Goal: Task Accomplishment & Management: Manage account settings

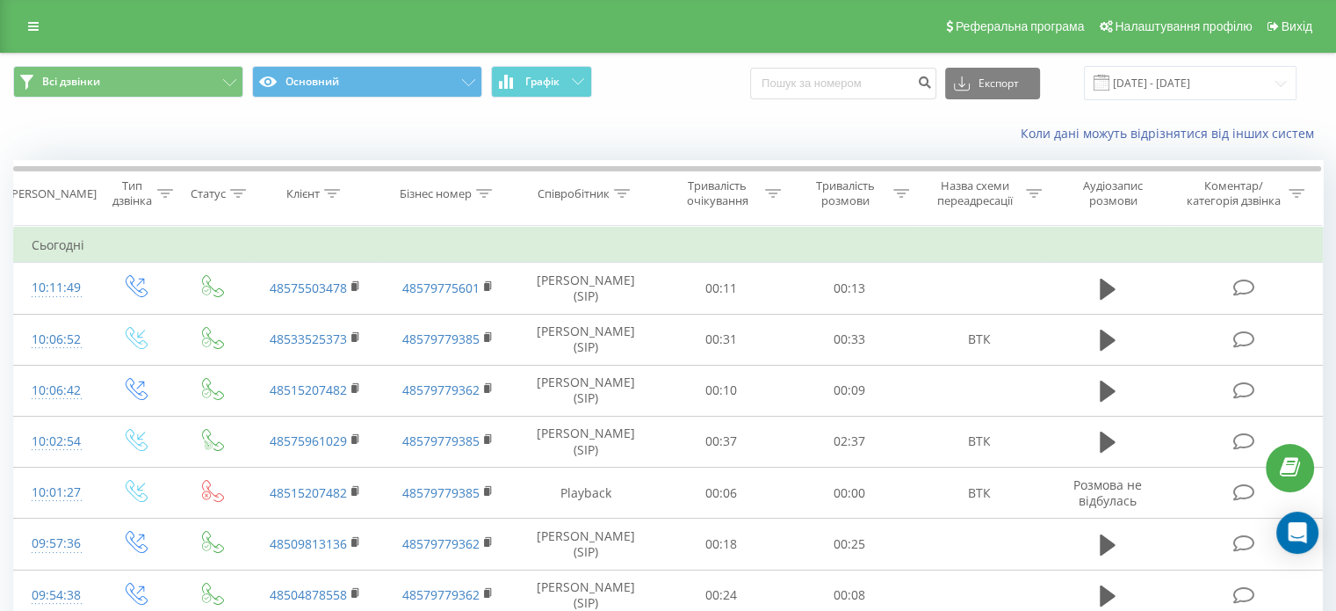
click at [39, 27] on link at bounding box center [34, 26] width 32 height 25
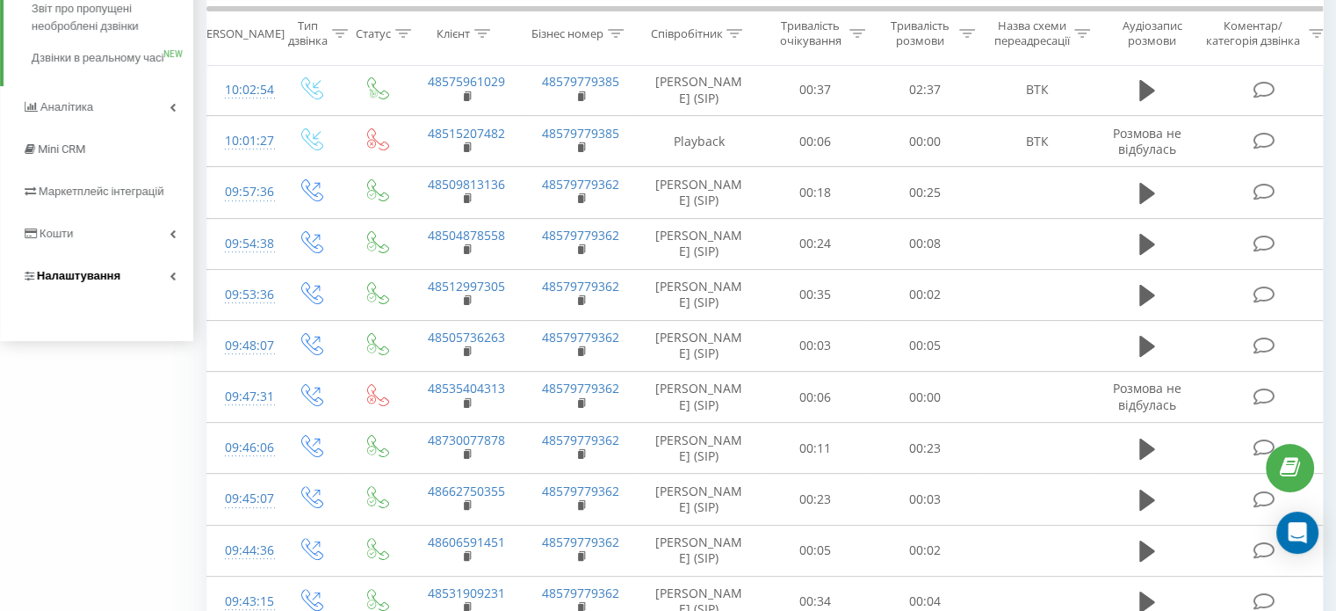
click at [116, 282] on span "Налаштування" at bounding box center [78, 275] width 83 height 13
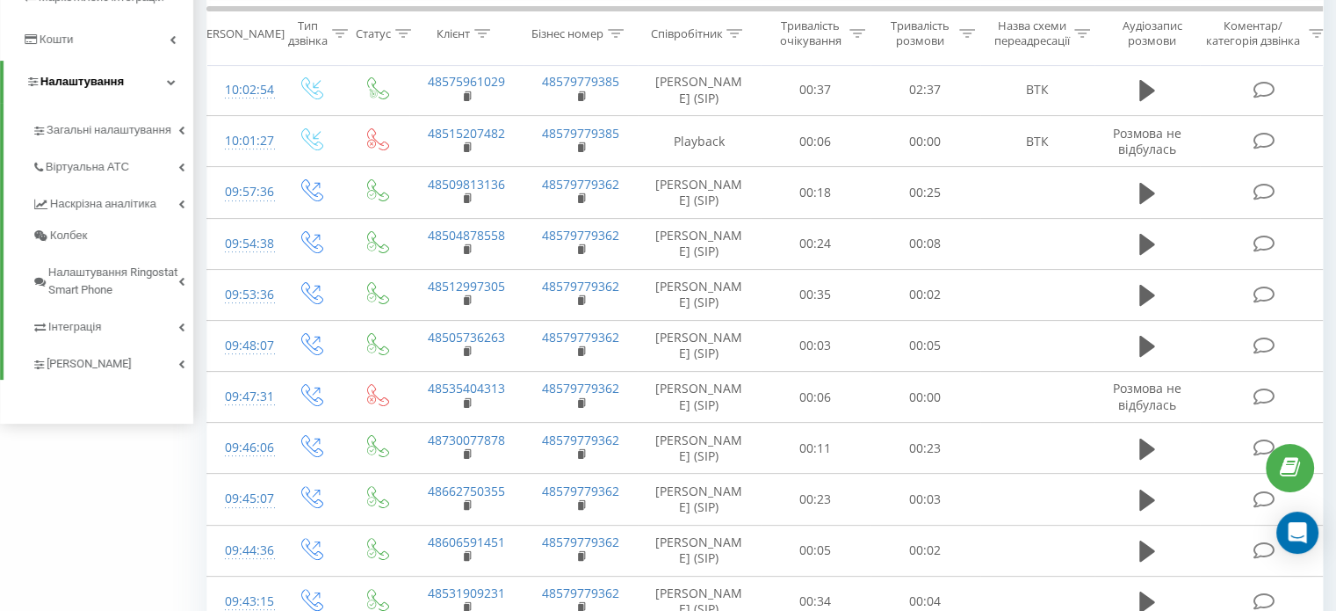
scroll to position [140, 0]
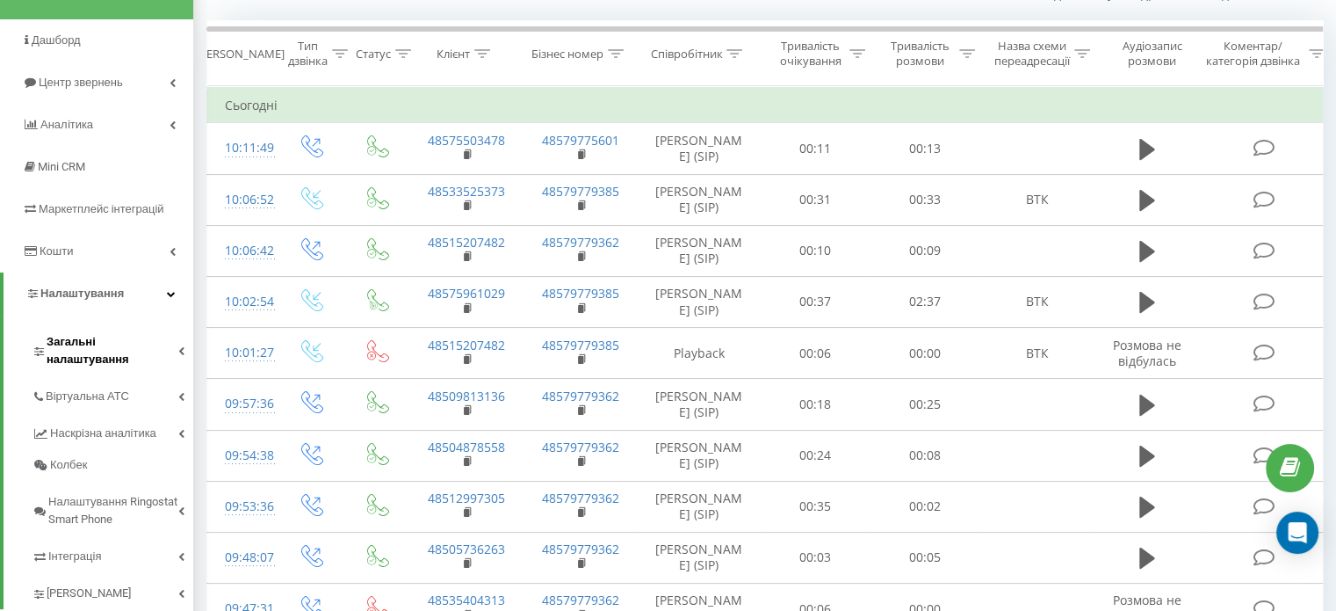
click at [123, 351] on span "Загальні налаштування" at bounding box center [113, 350] width 132 height 35
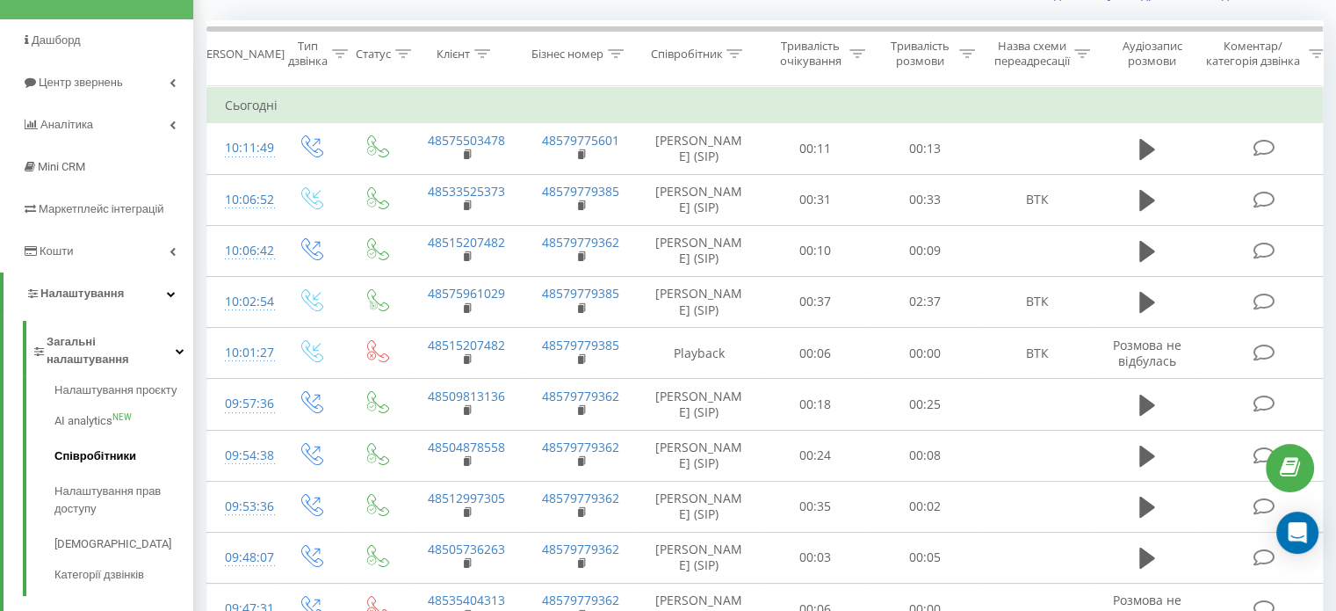
click at [117, 438] on link "Співробітники" at bounding box center [123, 455] width 139 height 35
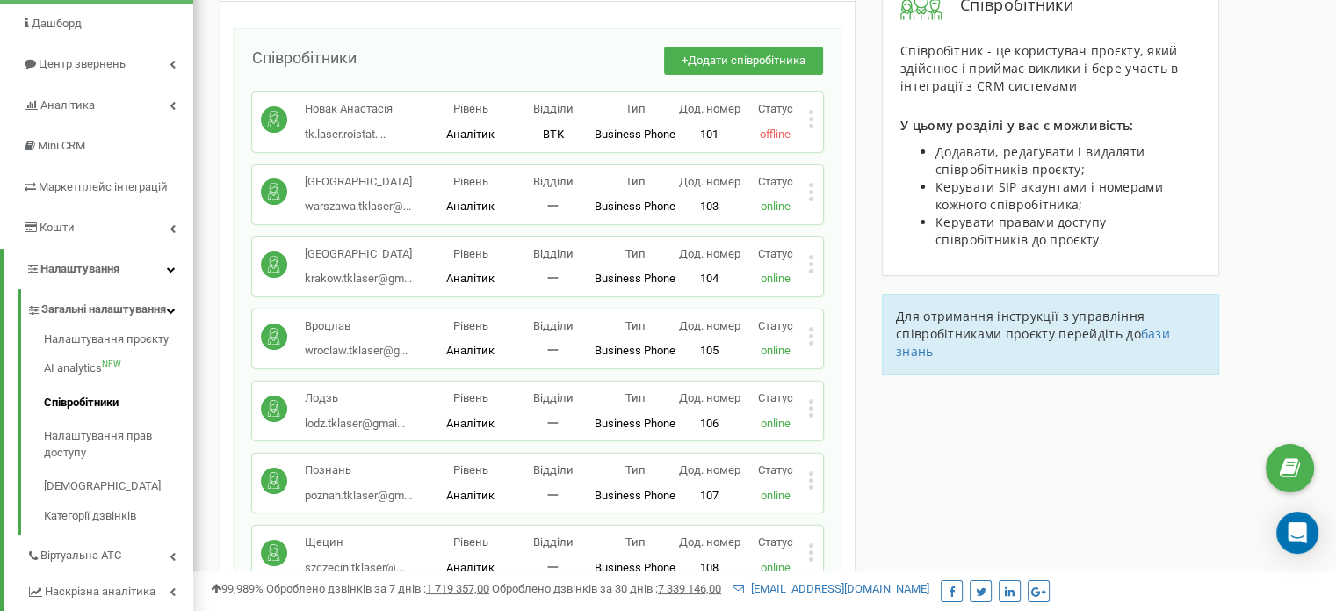
scroll to position [176, 0]
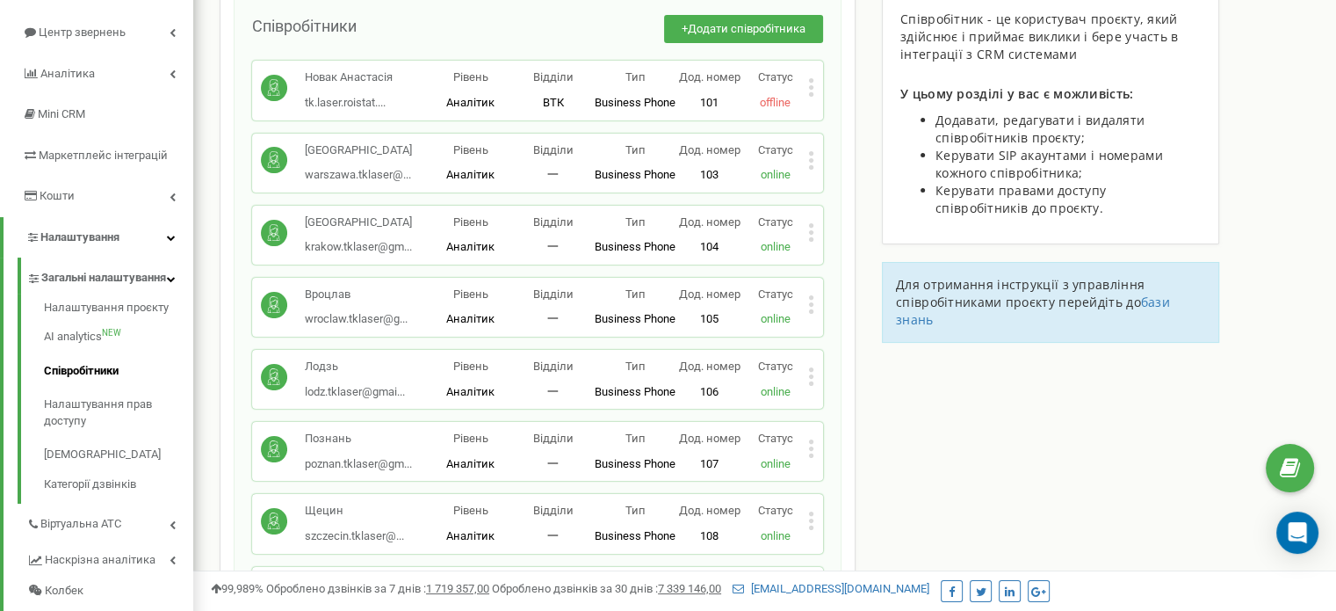
click at [812, 381] on icon at bounding box center [811, 383] width 4 height 4
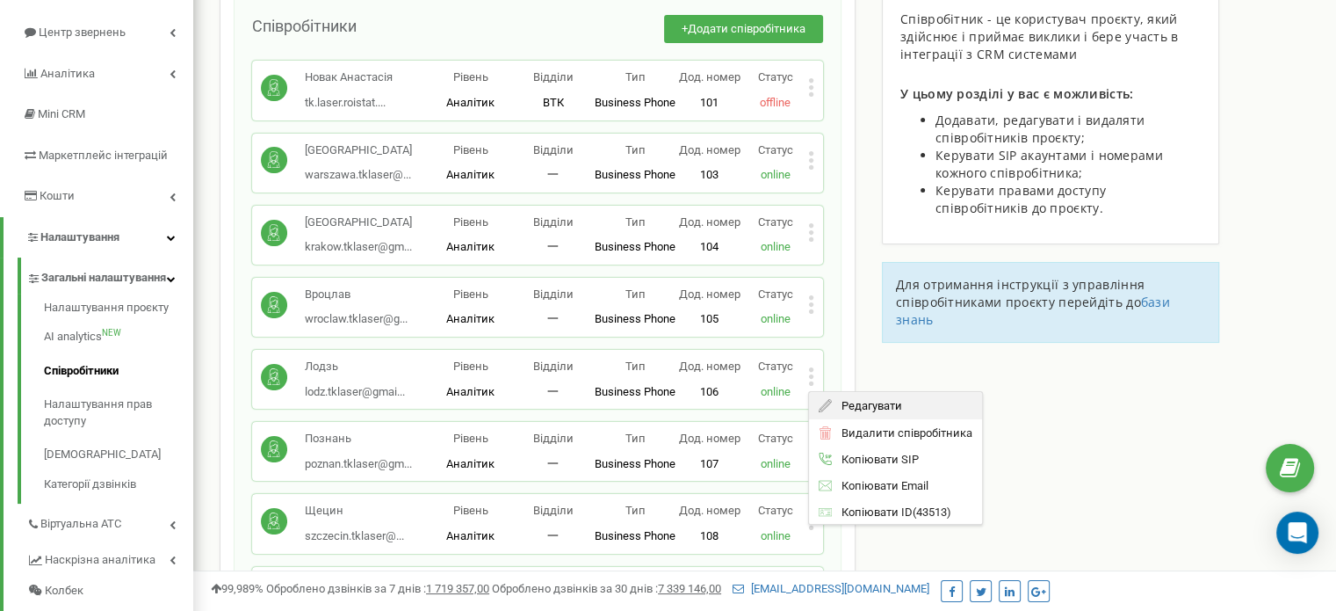
click at [826, 400] on icon at bounding box center [825, 404] width 13 height 13
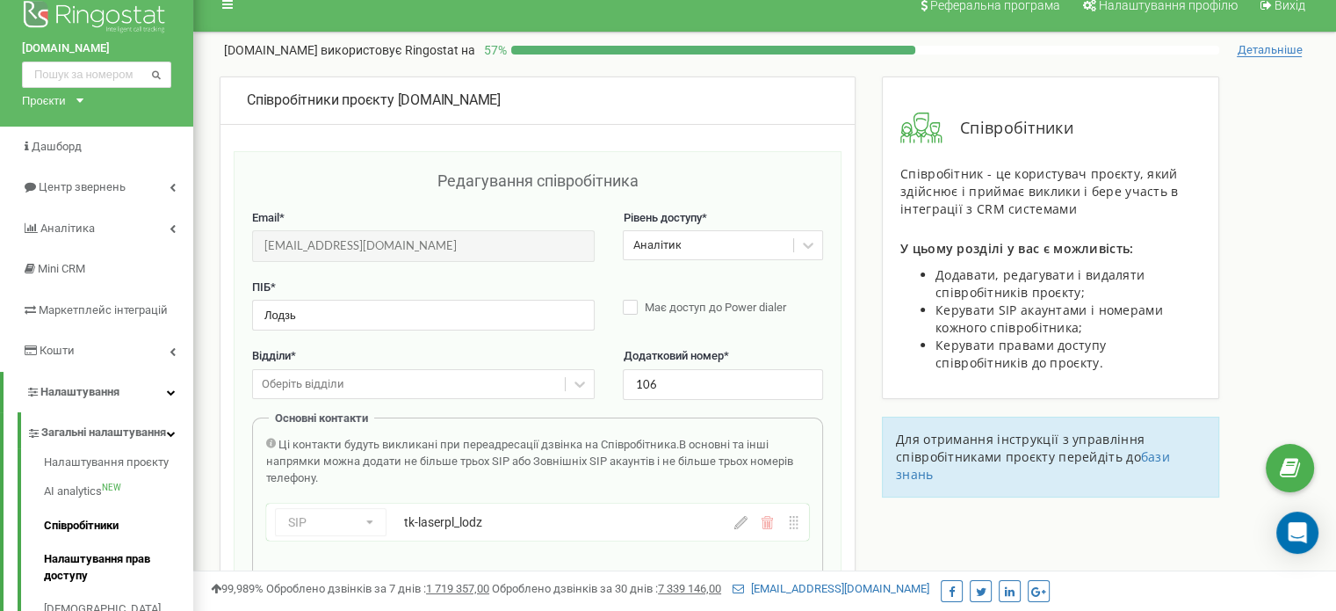
scroll to position [88, 0]
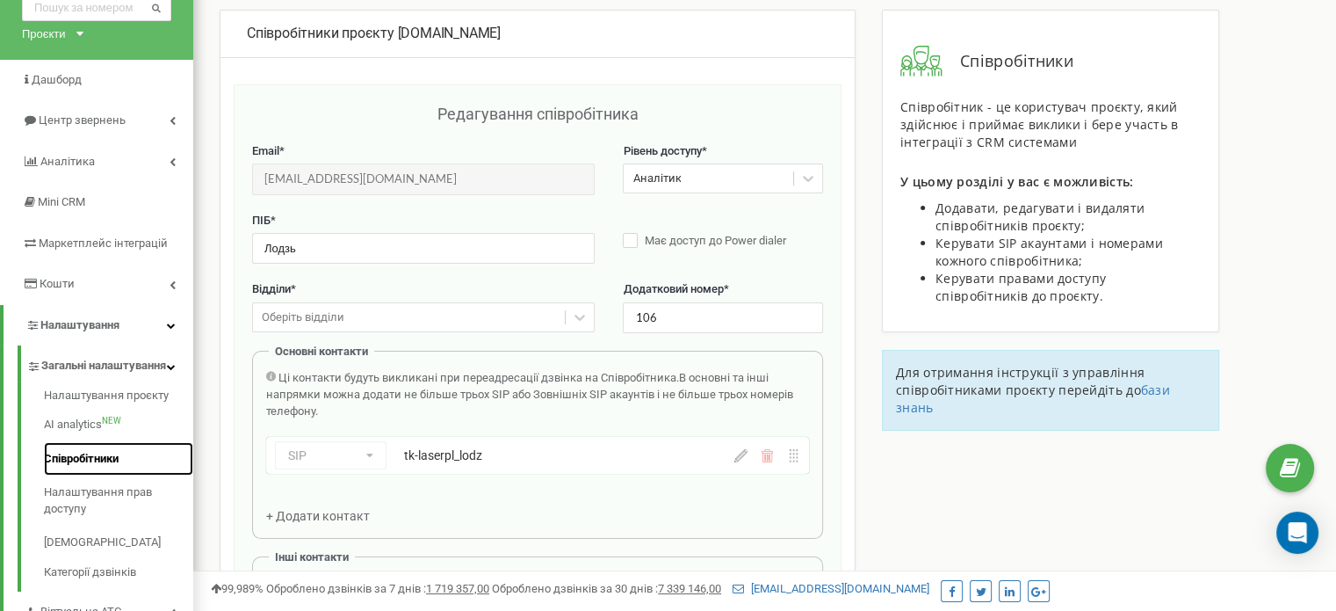
click at [100, 474] on link "Співробітники" at bounding box center [118, 459] width 149 height 34
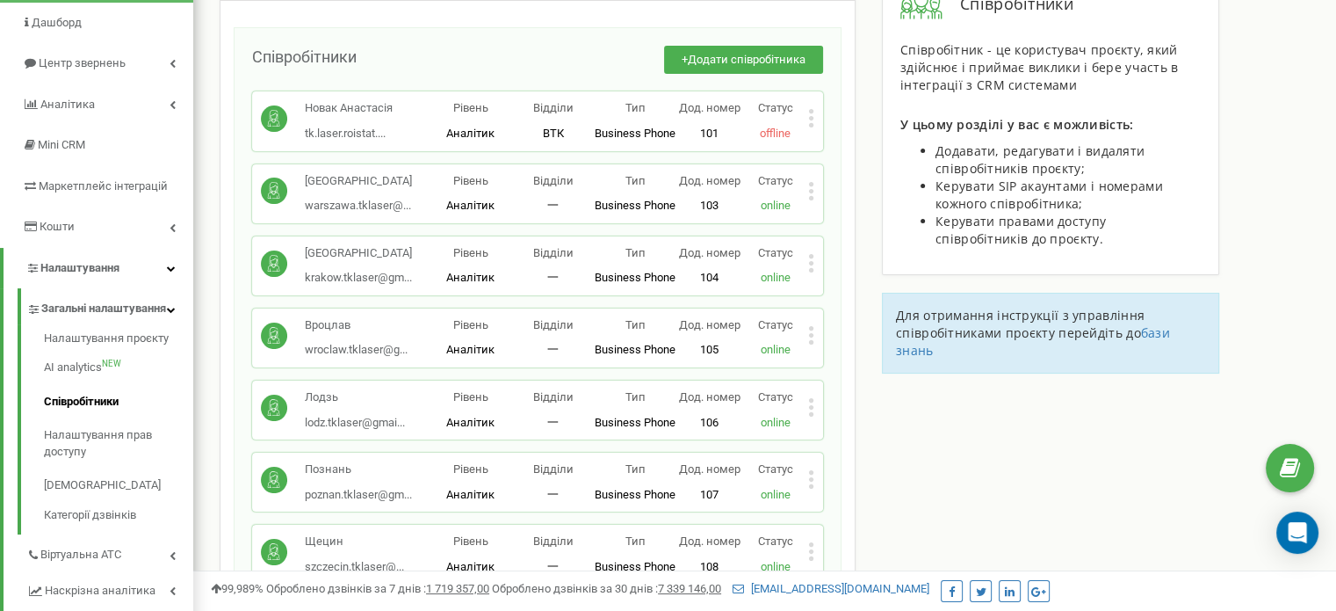
scroll to position [176, 0]
